Goal: Transaction & Acquisition: Purchase product/service

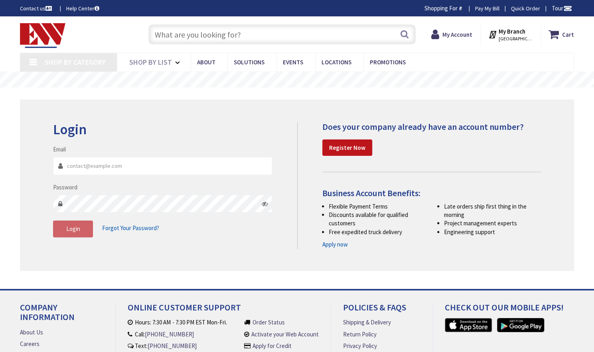
click at [178, 38] on input "text" at bounding box center [281, 34] width 267 height 20
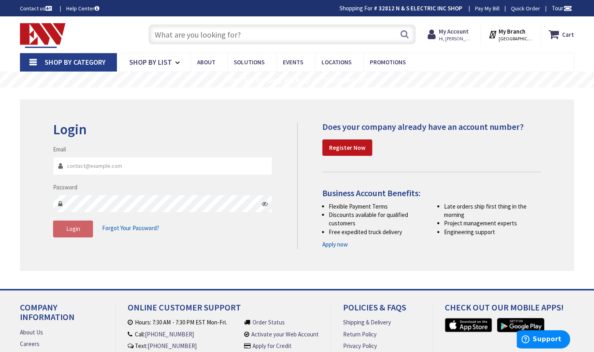
type input "[STREET_ADDRESS]"
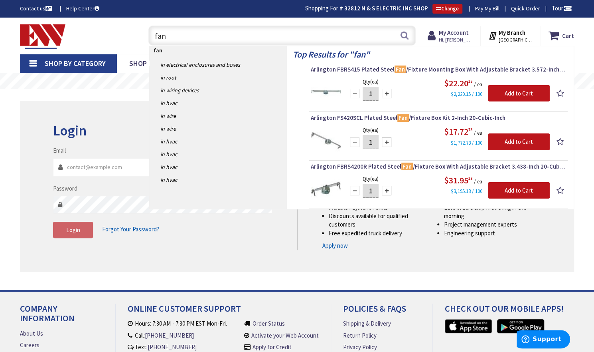
click at [170, 38] on input "fan" at bounding box center [281, 36] width 267 height 20
type input "f"
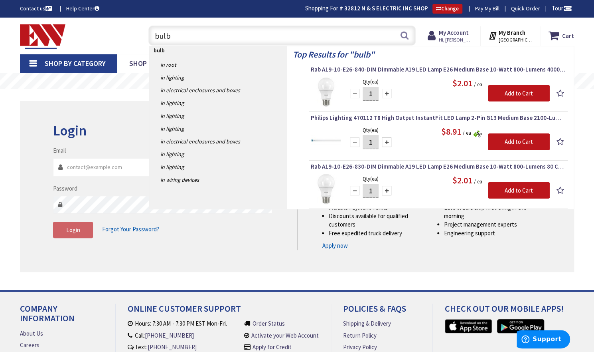
drag, startPoint x: 180, startPoint y: 40, endPoint x: 149, endPoint y: 38, distance: 31.2
click at [149, 38] on input "bulb" at bounding box center [281, 36] width 267 height 20
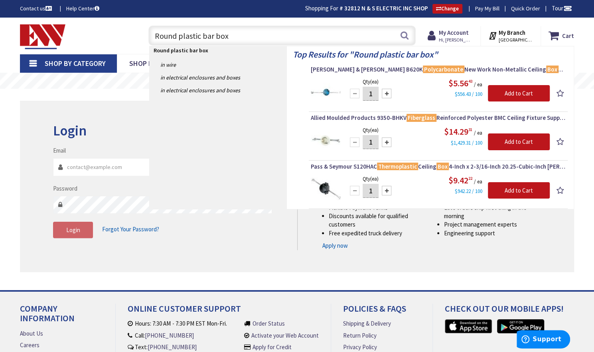
drag, startPoint x: 229, startPoint y: 36, endPoint x: 144, endPoint y: 21, distance: 86.3
click at [144, 21] on div "Skip to Content Toggle Nav Round plastic bar box Round plastic bar box Search C…" at bounding box center [297, 36] width 594 height 36
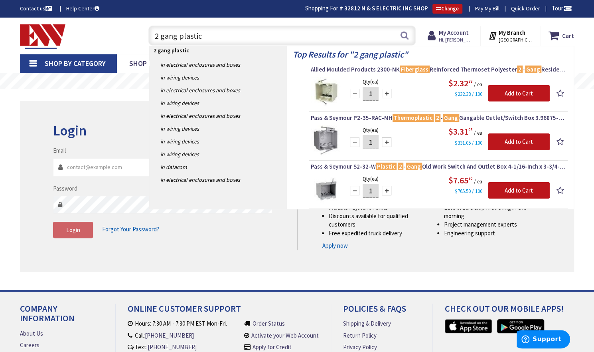
click at [215, 38] on input "2 gang plastic" at bounding box center [281, 36] width 267 height 20
type input "2"
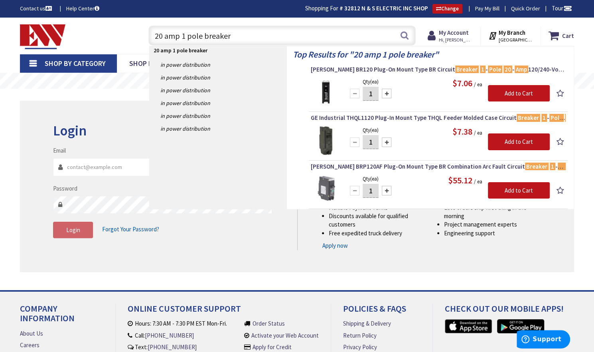
type input "20 amp 1 pole breaker"
